Goal: Task Accomplishment & Management: Manage account settings

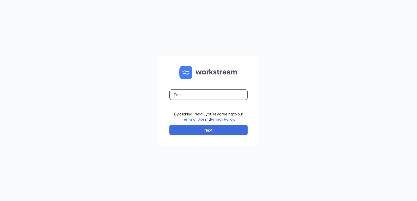
click at [182, 96] on input "text" at bounding box center [208, 95] width 78 height 10
type input "[EMAIL_ADDRESS][DOMAIN_NAME]"
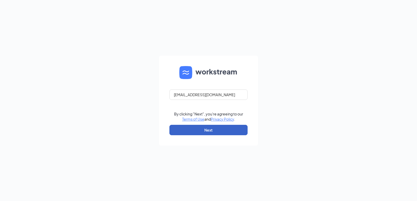
click at [198, 134] on button "Next" at bounding box center [208, 130] width 78 height 10
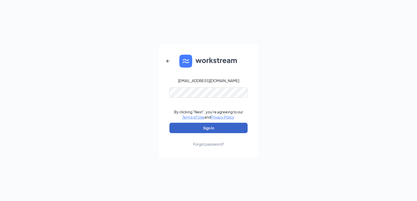
click at [201, 128] on button "Sign In" at bounding box center [208, 128] width 78 height 10
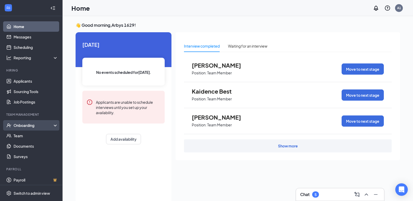
click at [28, 126] on div "Onboarding" at bounding box center [34, 125] width 40 height 5
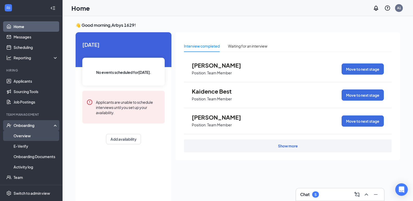
click at [29, 134] on link "Overview" at bounding box center [36, 136] width 45 height 10
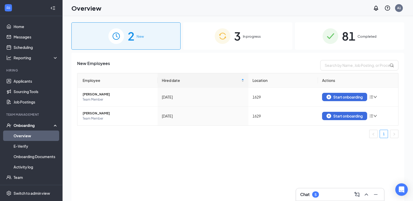
click at [246, 36] on span "In progress" at bounding box center [252, 36] width 18 height 5
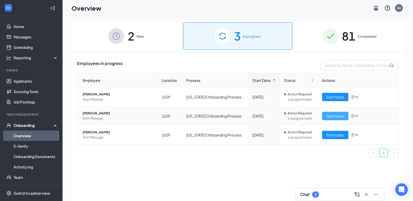
click at [336, 116] on span "Start tasks" at bounding box center [335, 116] width 18 height 6
